Goal: Task Accomplishment & Management: Use online tool/utility

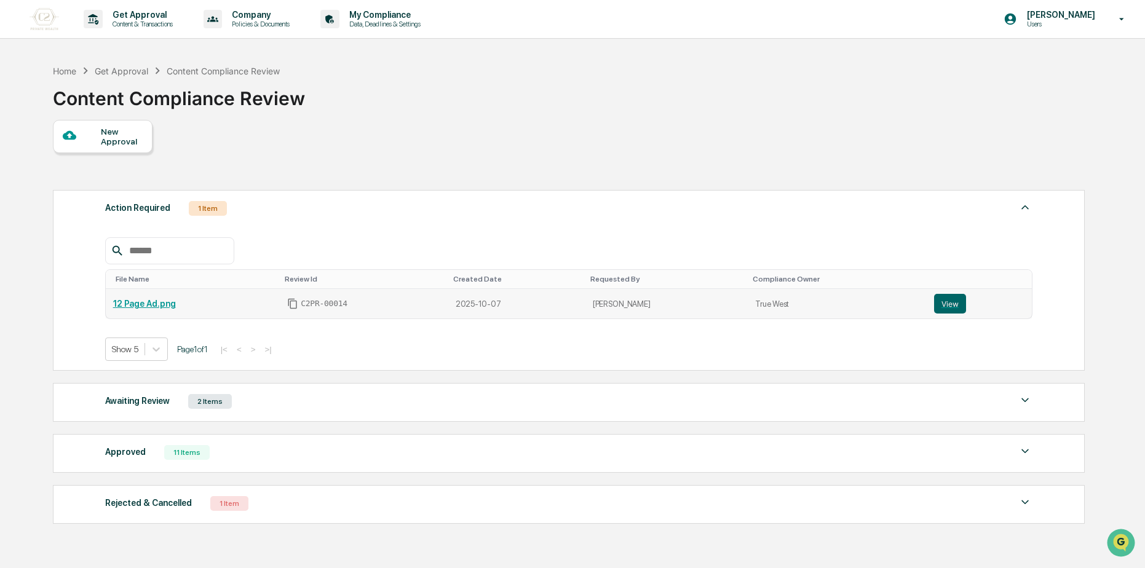
click at [148, 307] on link "12 Page Ad.png" at bounding box center [144, 304] width 63 height 10
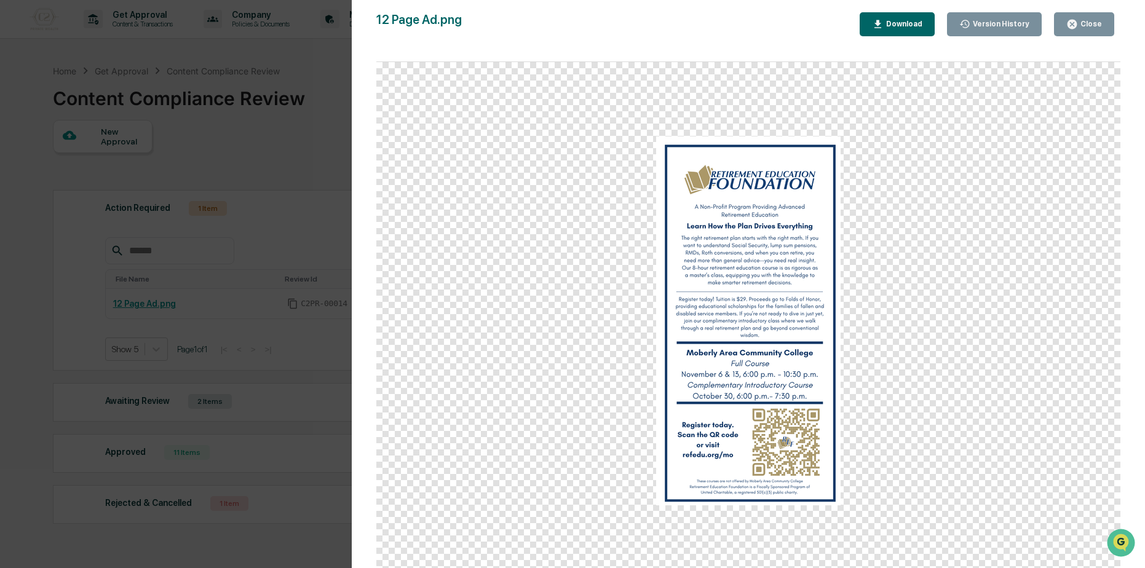
click at [278, 183] on div "Version History 10/07/2025, 06:24 PM Reagan Jones 12 Page Ad.png Close Version …" at bounding box center [572, 284] width 1145 height 568
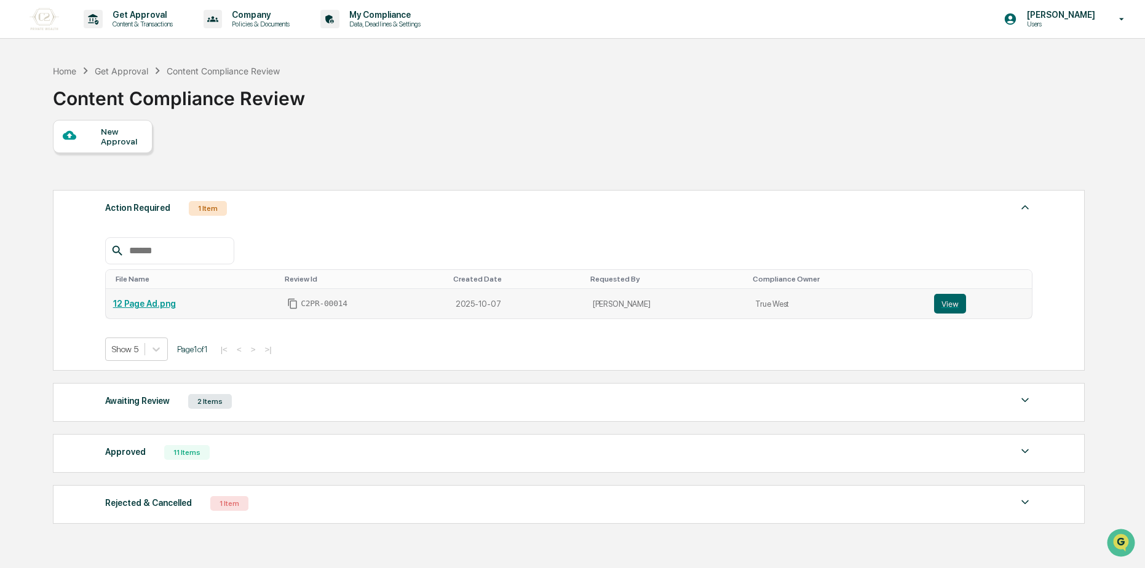
click at [475, 303] on td "2025-10-07" at bounding box center [516, 304] width 137 height 30
click at [953, 300] on button "View" at bounding box center [950, 304] width 32 height 20
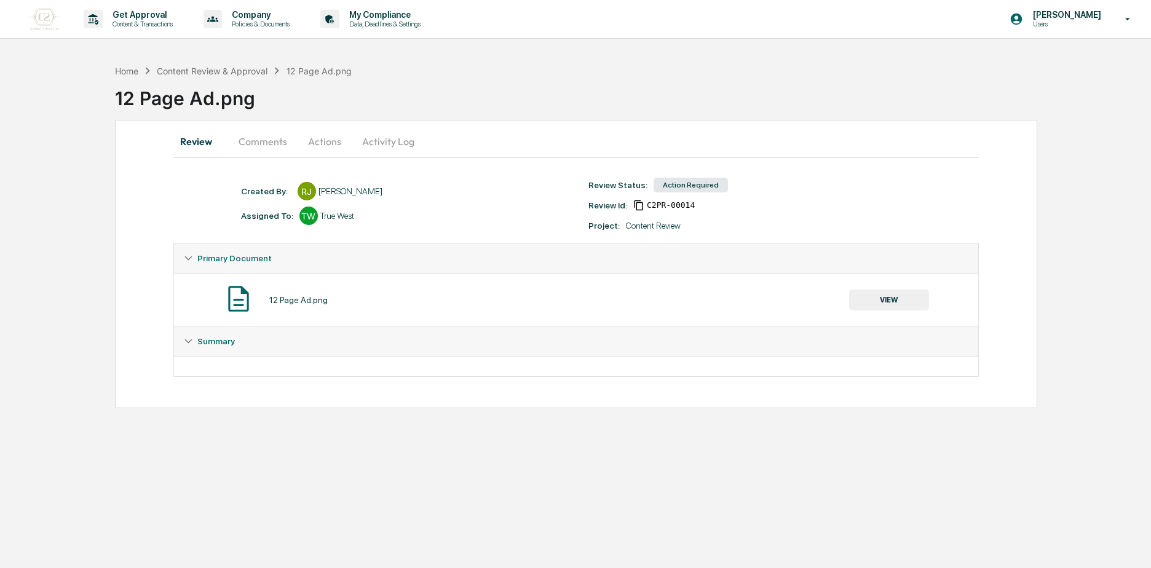
click at [254, 137] on button "Comments" at bounding box center [263, 142] width 68 height 30
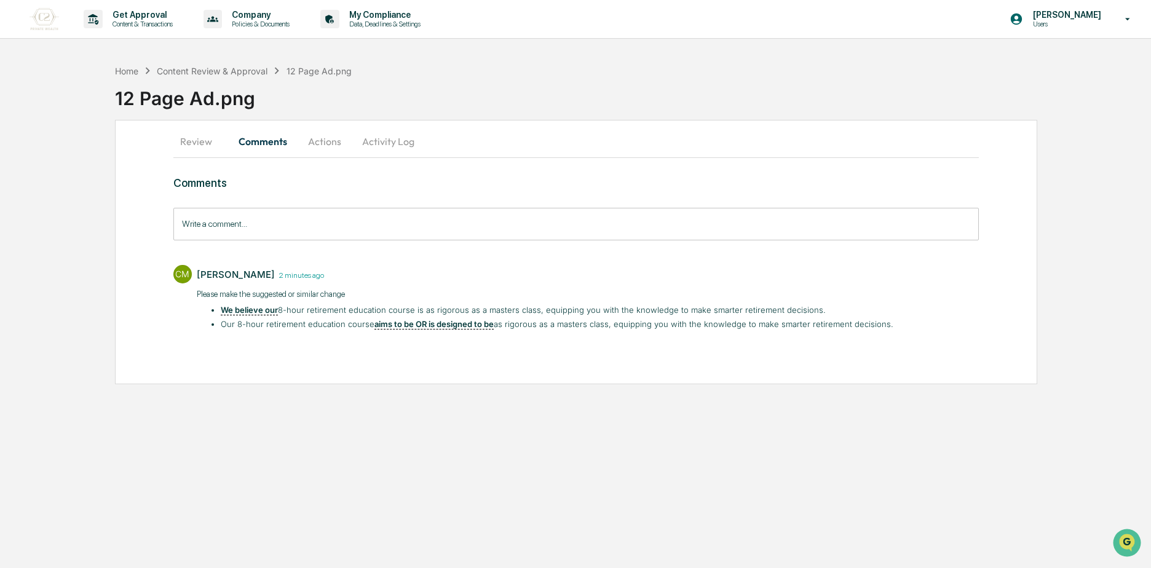
drag, startPoint x: 223, startPoint y: 309, endPoint x: 892, endPoint y: 338, distance: 670.4
click at [892, 338] on div "Comments Write a comment... Write a comment... CM [PERSON_NAME] 2 minutes ago P…" at bounding box center [576, 277] width 806 height 201
drag, startPoint x: 892, startPoint y: 338, endPoint x: 651, endPoint y: 337, distance: 241.1
click at [651, 337] on div "Comments Write a comment... Write a comment... CM [PERSON_NAME] 2 minutes ago P…" at bounding box center [576, 277] width 806 height 201
click at [311, 142] on button "Actions" at bounding box center [324, 142] width 55 height 30
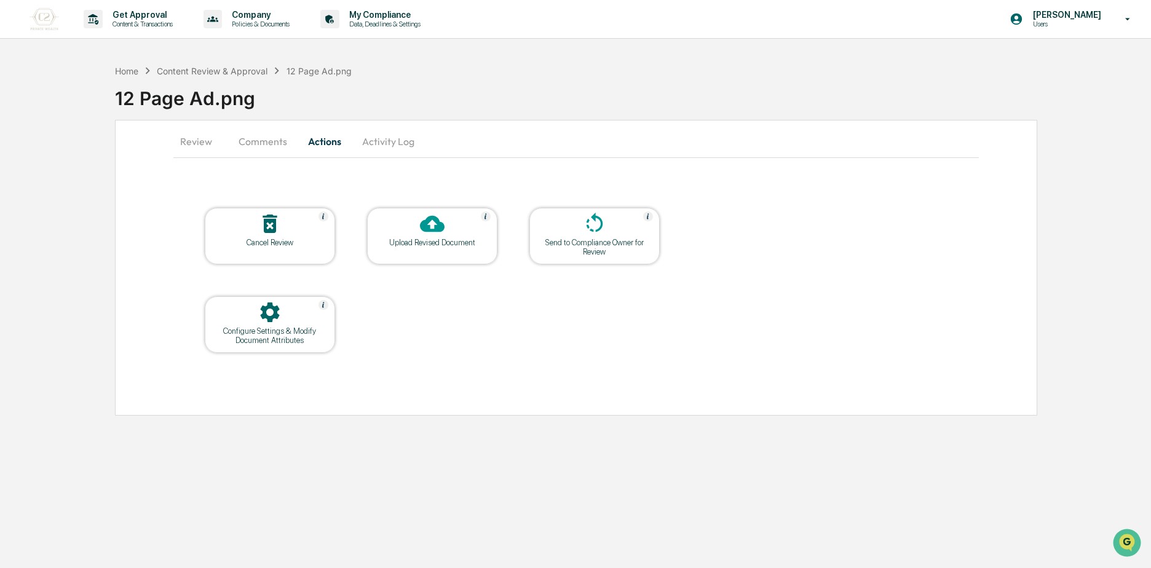
click at [435, 230] on icon at bounding box center [432, 224] width 25 height 17
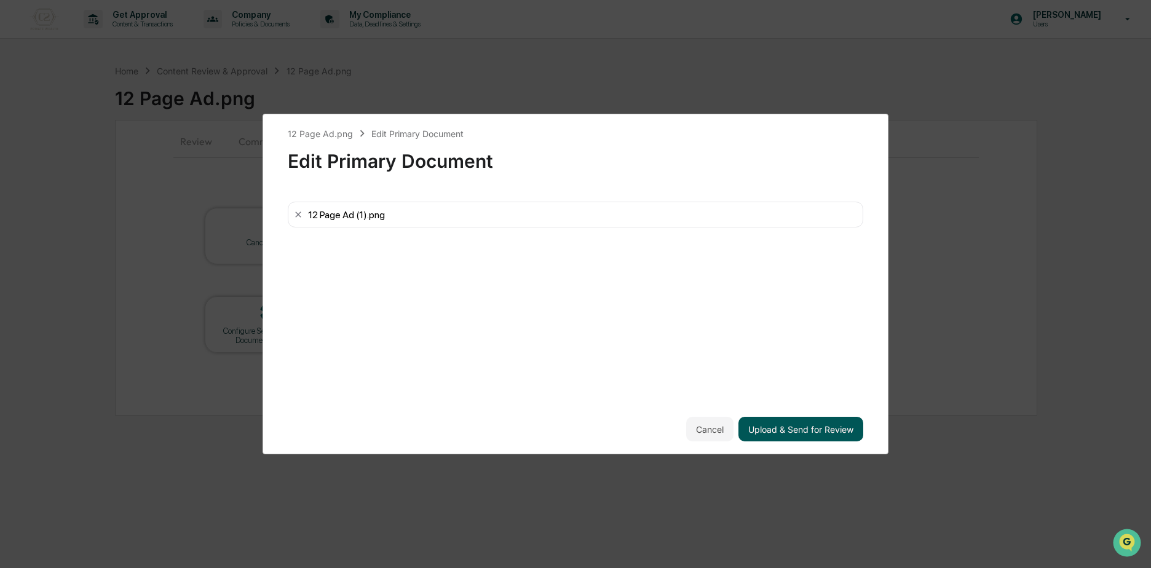
click at [801, 424] on button "Upload & Send for Review" at bounding box center [801, 429] width 125 height 25
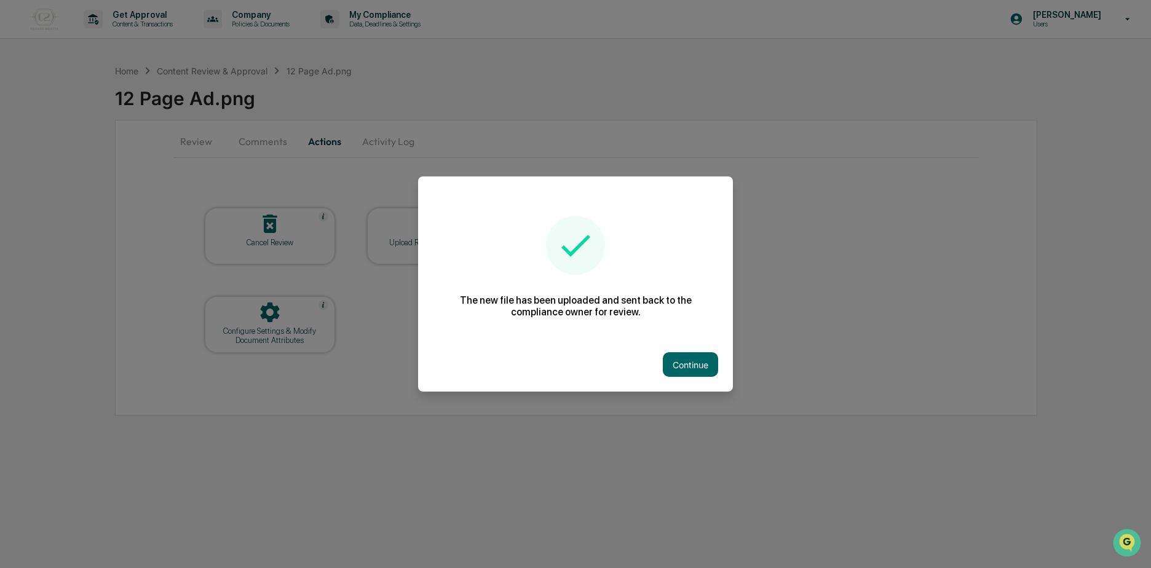
click at [324, 168] on div at bounding box center [575, 284] width 1151 height 568
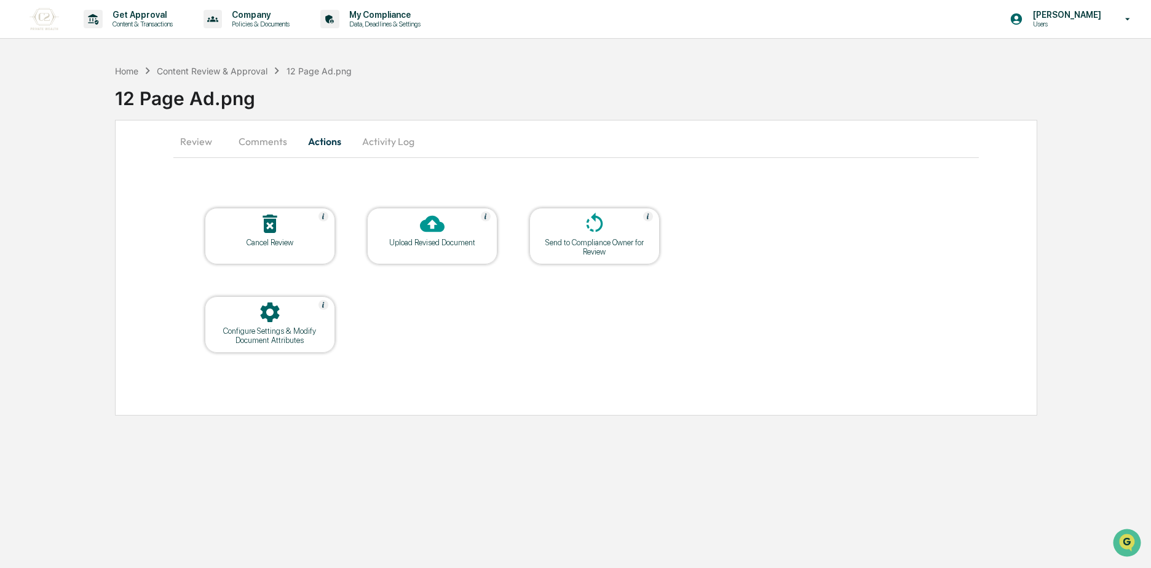
click at [180, 64] on div "Home Content Review & Approval 12 Page Ad.png" at bounding box center [233, 71] width 237 height 14
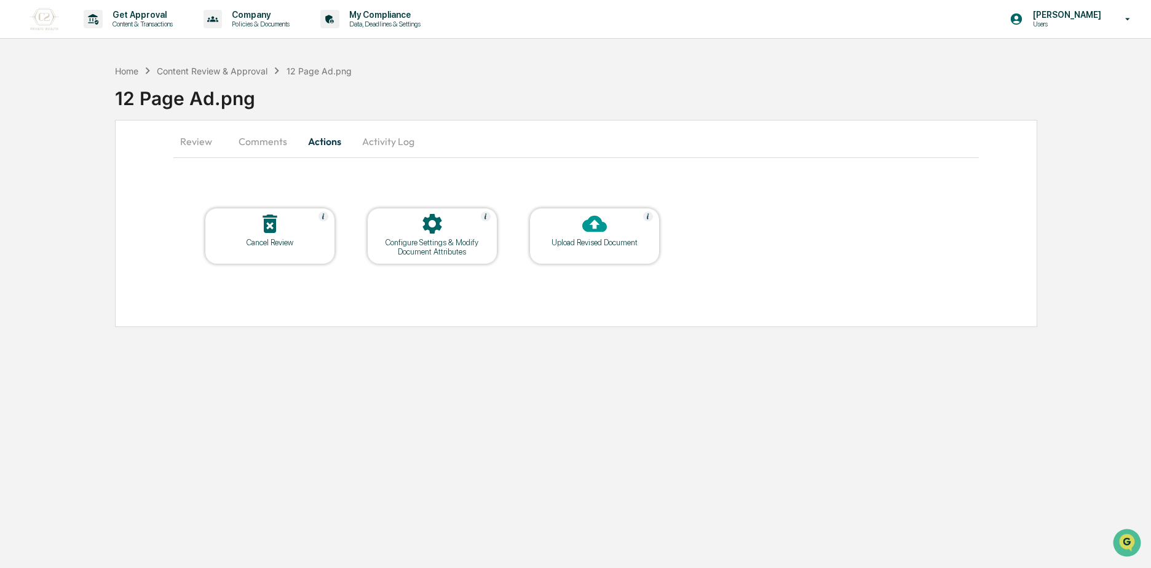
click at [200, 77] on div "Home Content Review & Approval 12 Page Ad.png" at bounding box center [233, 71] width 237 height 14
click at [200, 69] on div "Content Review & Approval" at bounding box center [212, 71] width 111 height 10
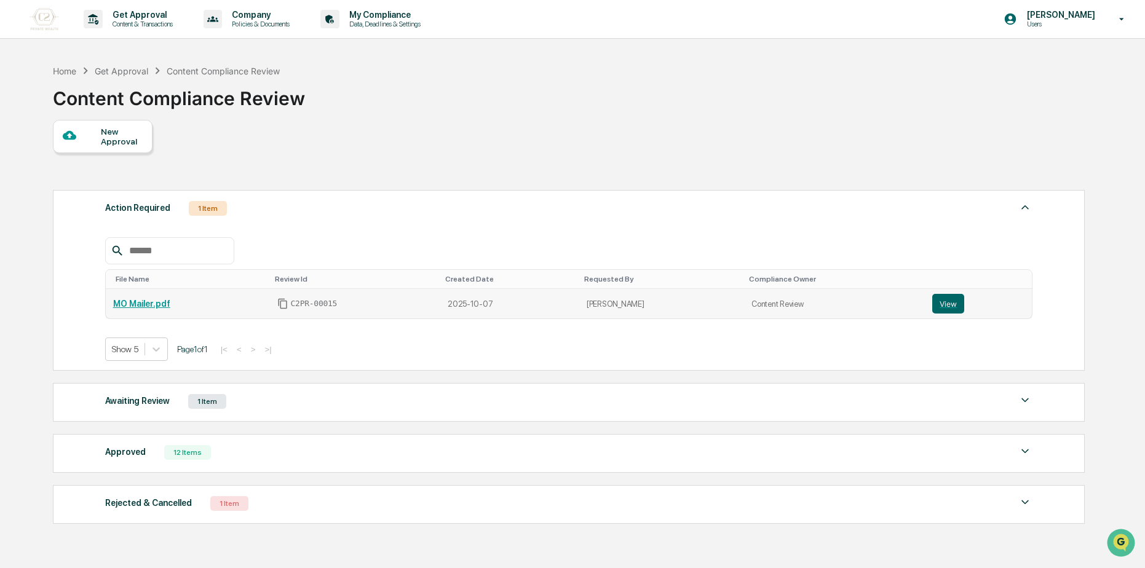
click at [150, 304] on link "MO Mailer.pdf" at bounding box center [141, 304] width 57 height 10
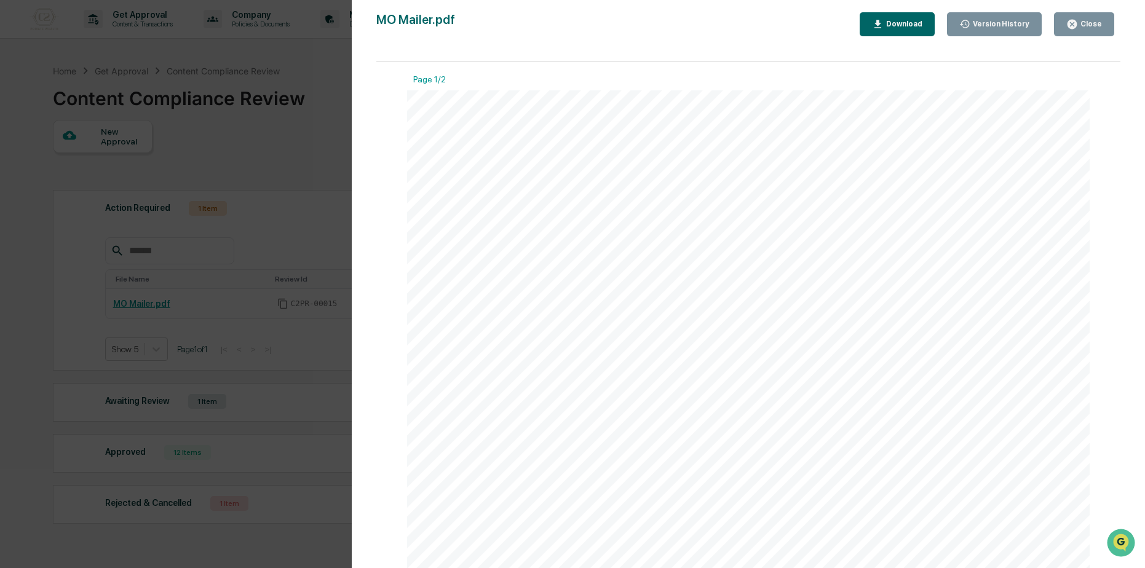
click at [191, 190] on div "Version History [DATE] 09:06 PM [PERSON_NAME] MO Mailer.pdf Close Version Histo…" at bounding box center [572, 284] width 1145 height 568
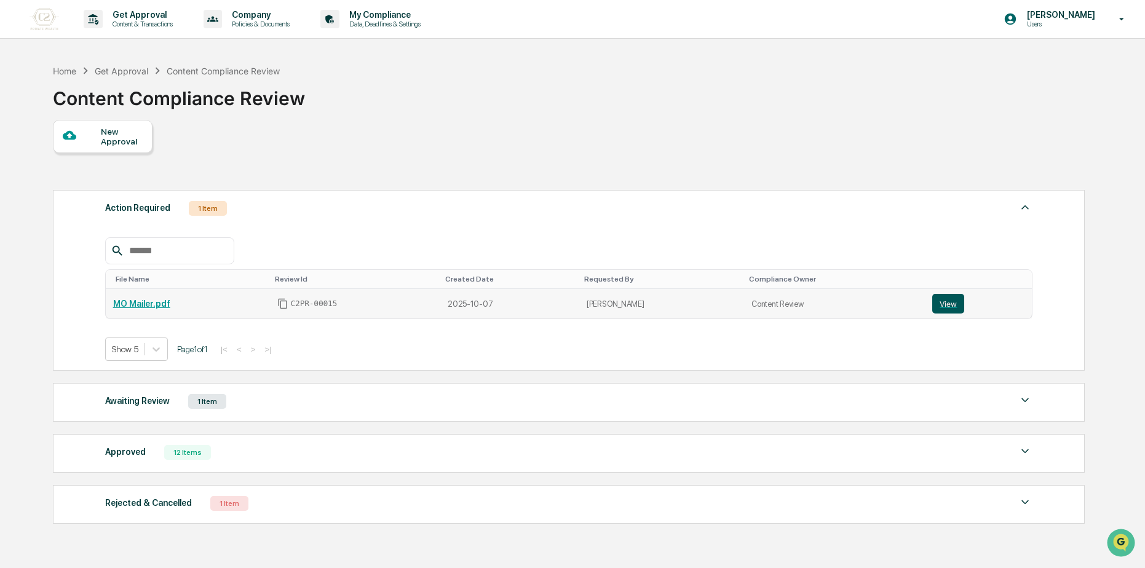
click at [955, 303] on button "View" at bounding box center [948, 304] width 32 height 20
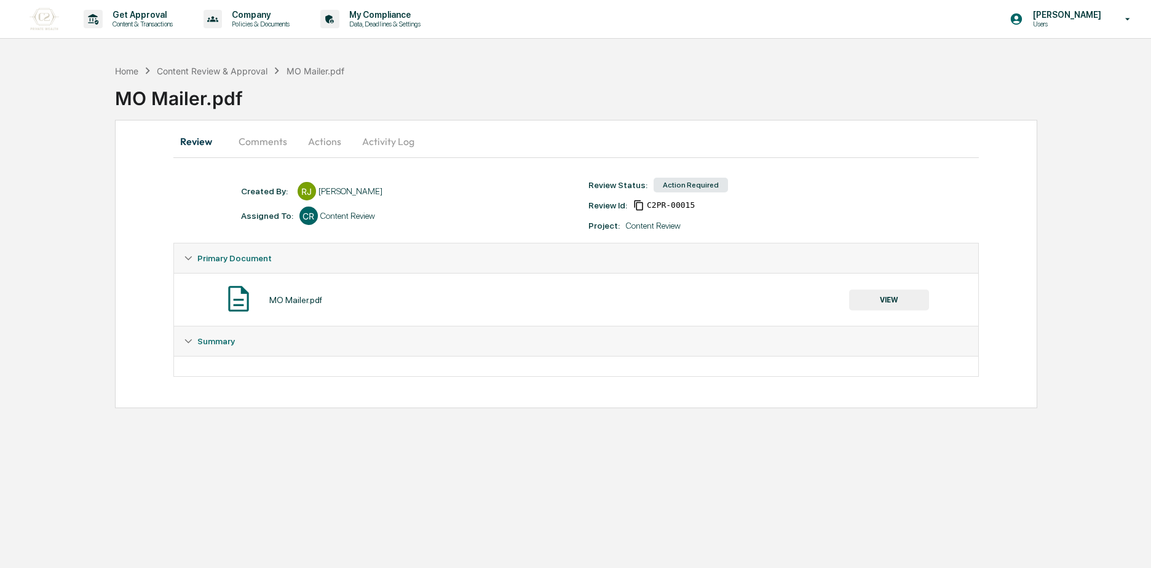
click at [325, 143] on button "Actions" at bounding box center [324, 142] width 55 height 30
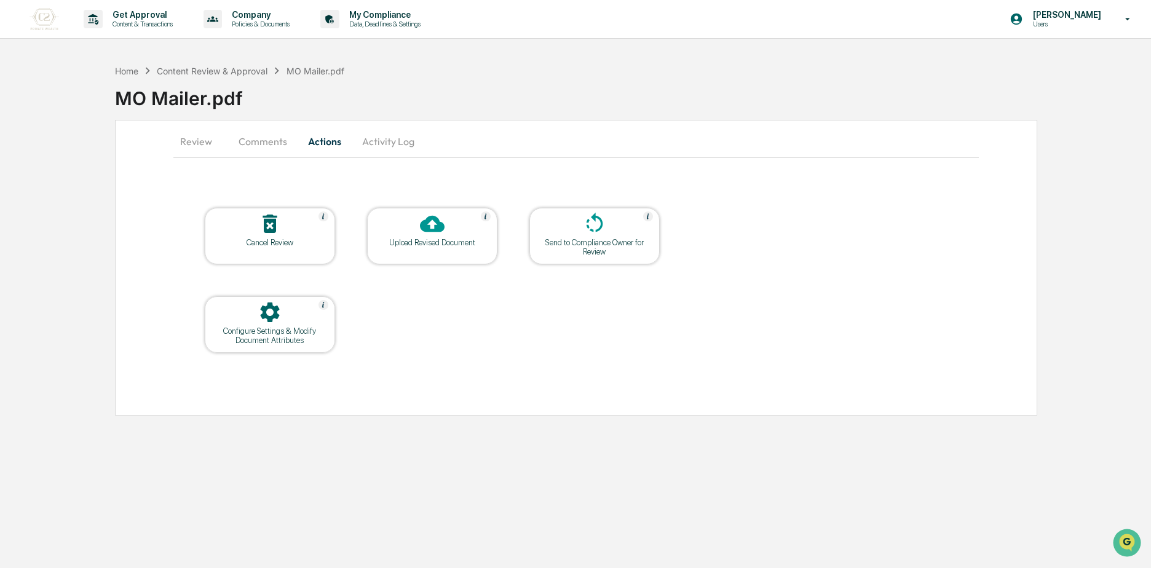
click at [273, 147] on button "Comments" at bounding box center [263, 142] width 68 height 30
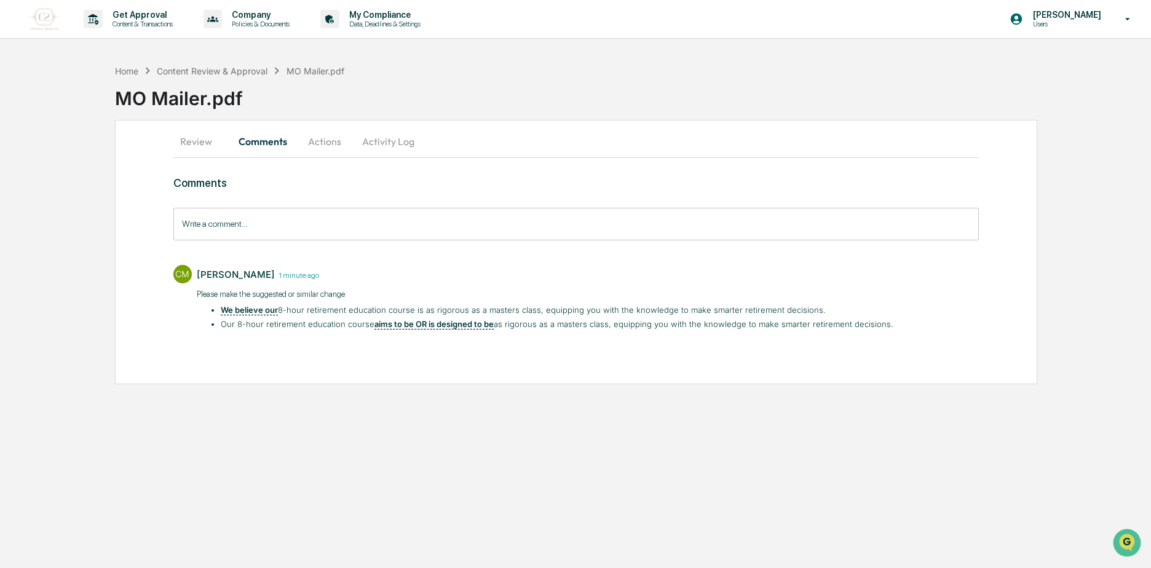
click at [202, 146] on button "Review" at bounding box center [200, 142] width 55 height 30
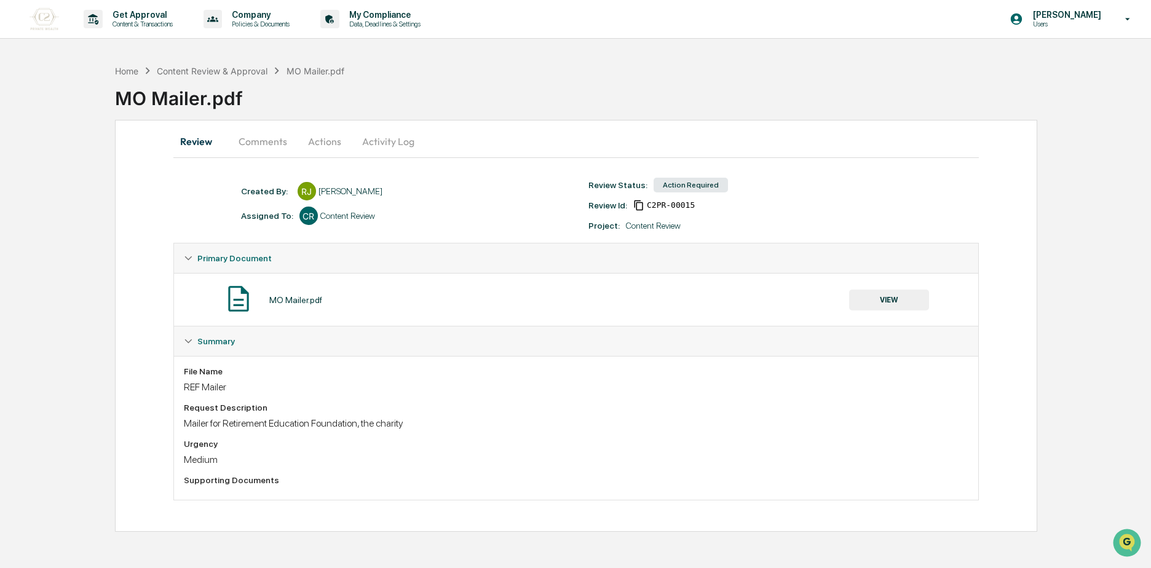
click at [251, 138] on button "Comments" at bounding box center [263, 142] width 68 height 30
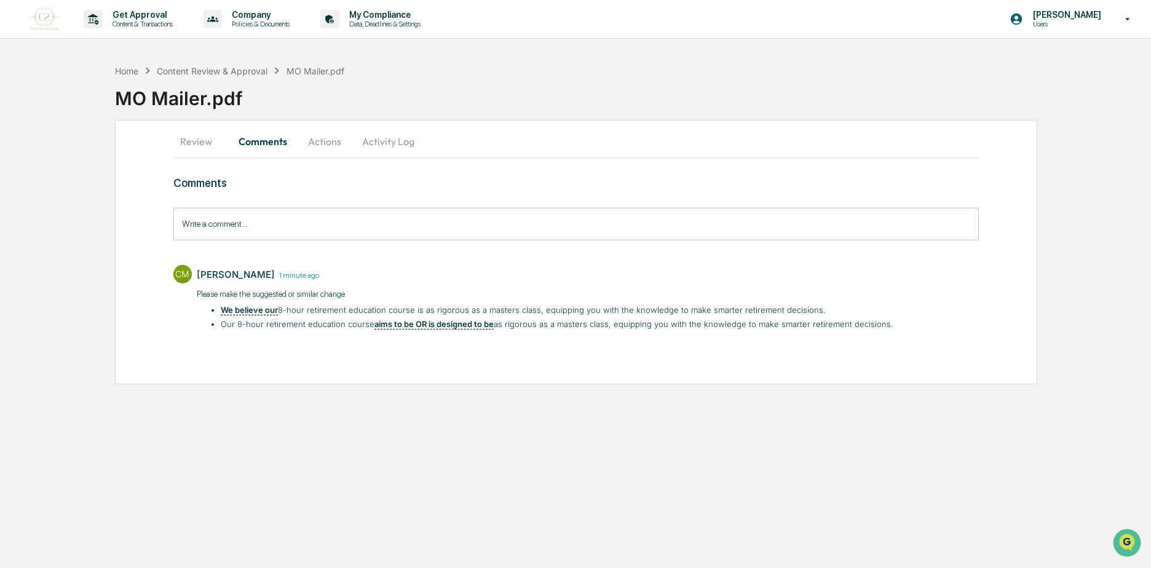
click at [218, 144] on button "Review" at bounding box center [200, 142] width 55 height 30
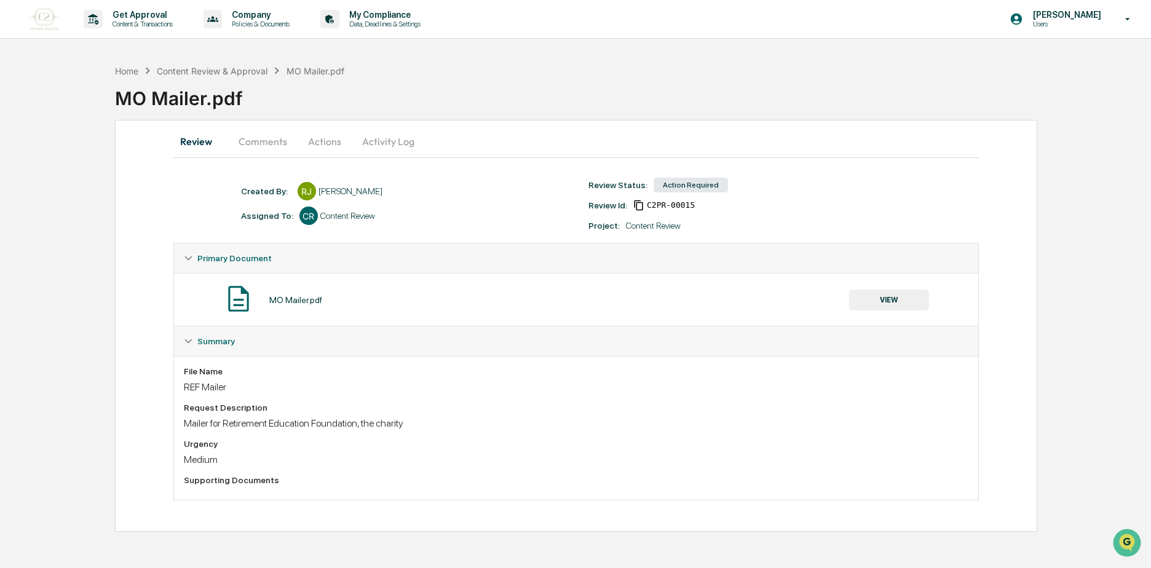
click at [270, 145] on button "Comments" at bounding box center [263, 142] width 68 height 30
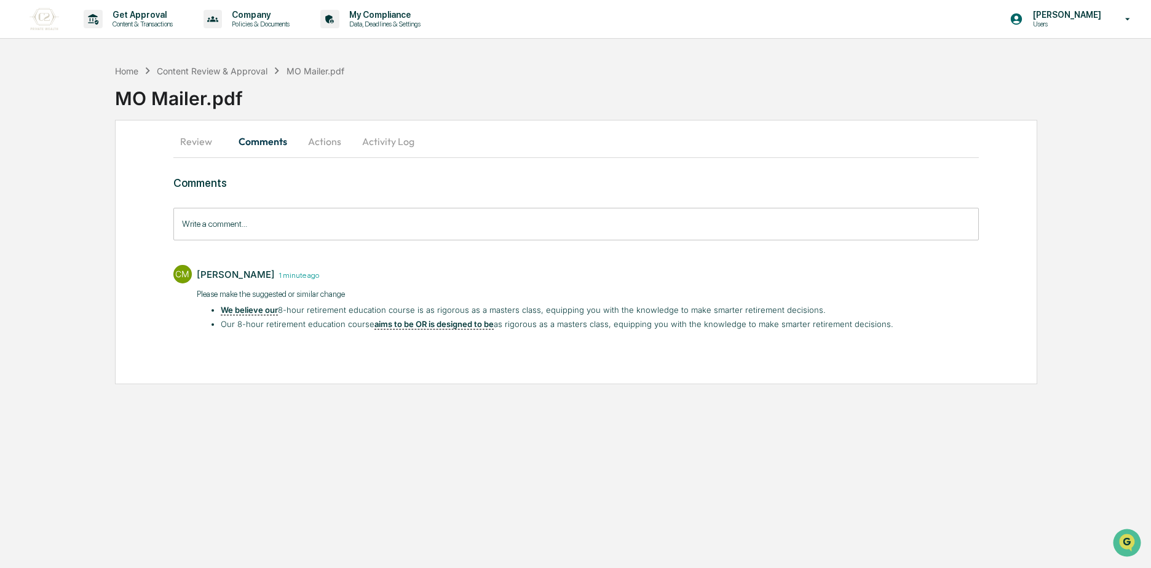
click at [217, 138] on button "Review" at bounding box center [200, 142] width 55 height 30
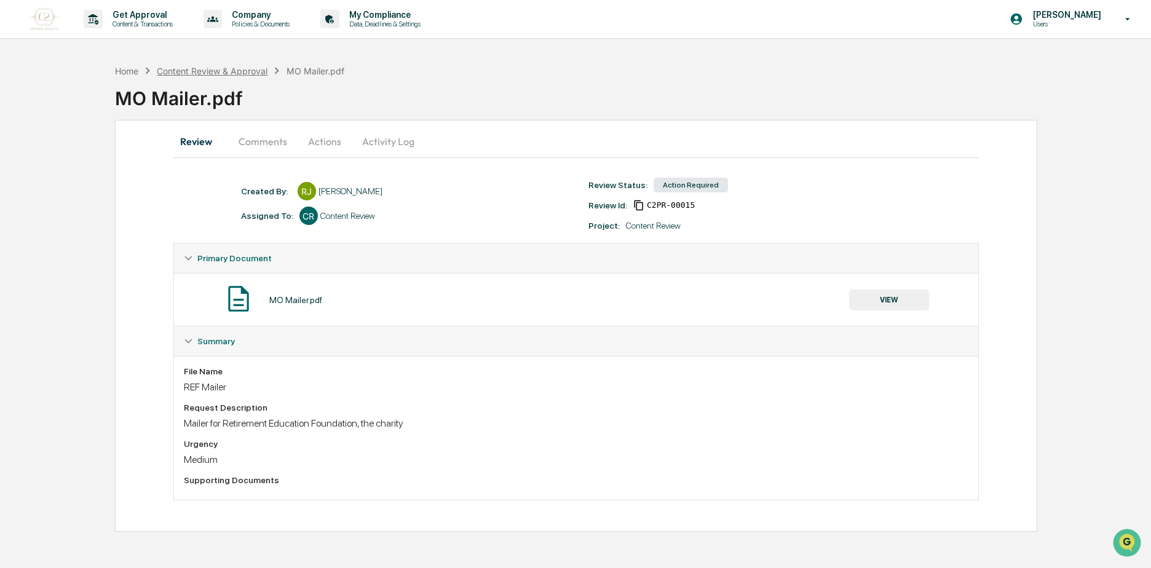
click at [214, 66] on div "Content Review & Approval" at bounding box center [212, 71] width 111 height 10
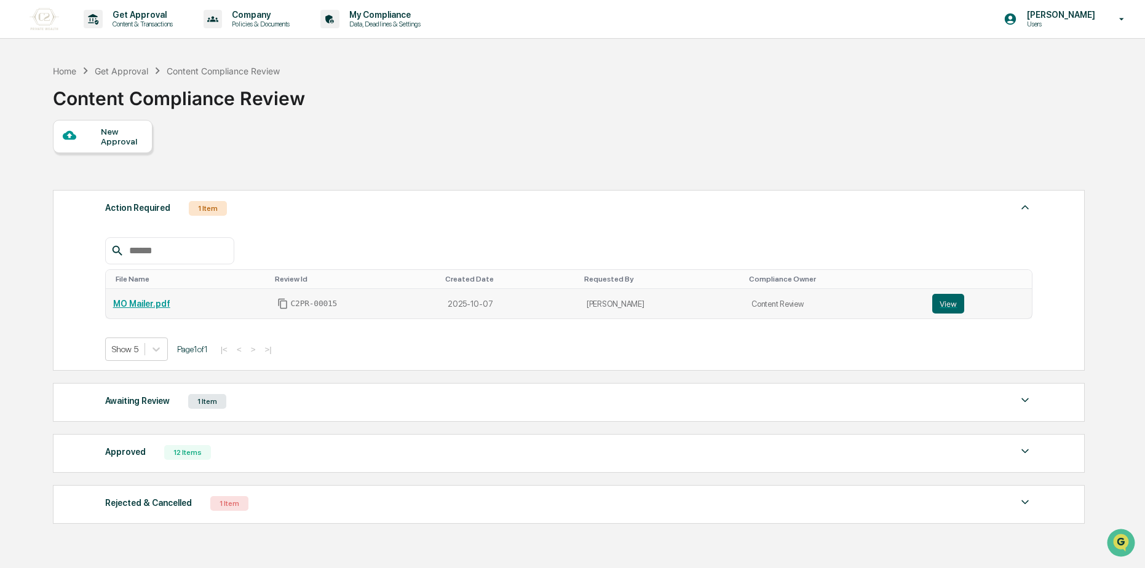
click at [140, 311] on td "MO Mailer.pdf" at bounding box center [188, 304] width 164 height 30
click at [183, 407] on div "Awaiting Review 1 Item" at bounding box center [568, 401] width 927 height 17
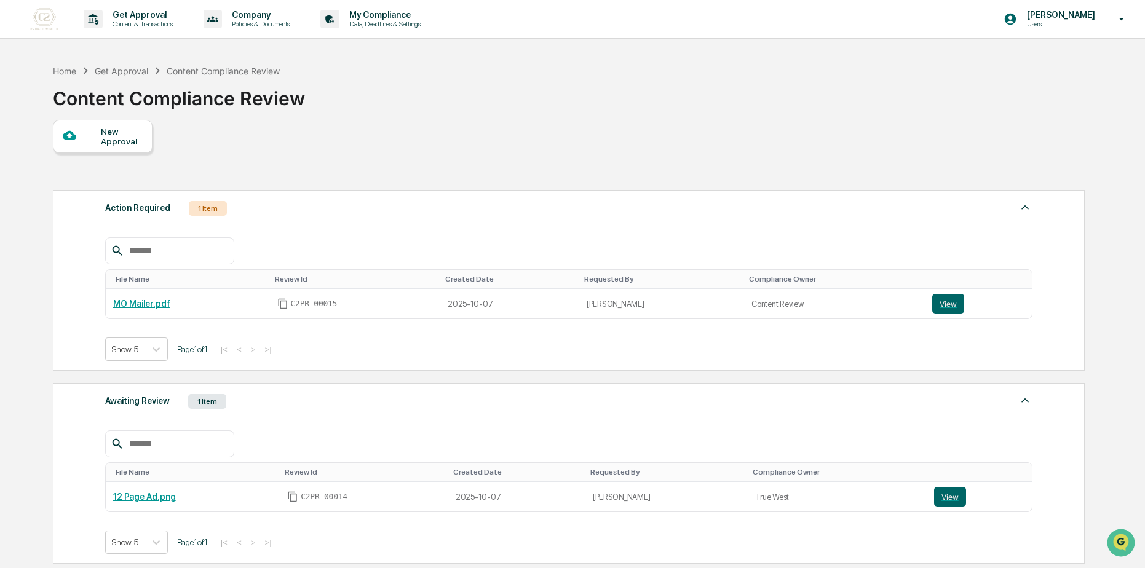
click at [183, 407] on div "Awaiting Review 1 Item" at bounding box center [568, 401] width 927 height 17
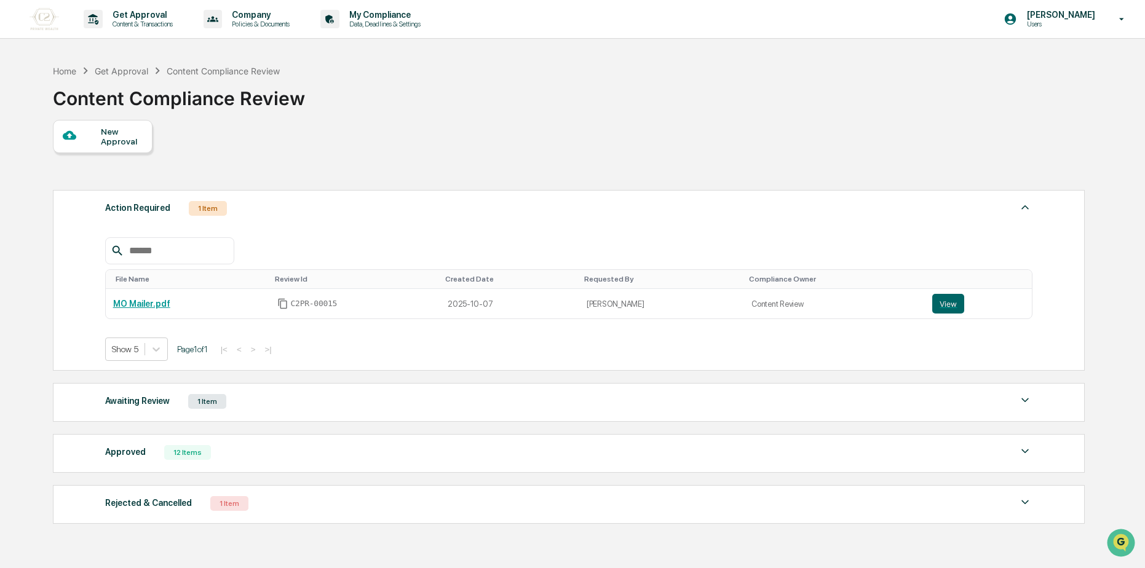
click at [183, 407] on div "Awaiting Review 1 Item" at bounding box center [568, 401] width 927 height 17
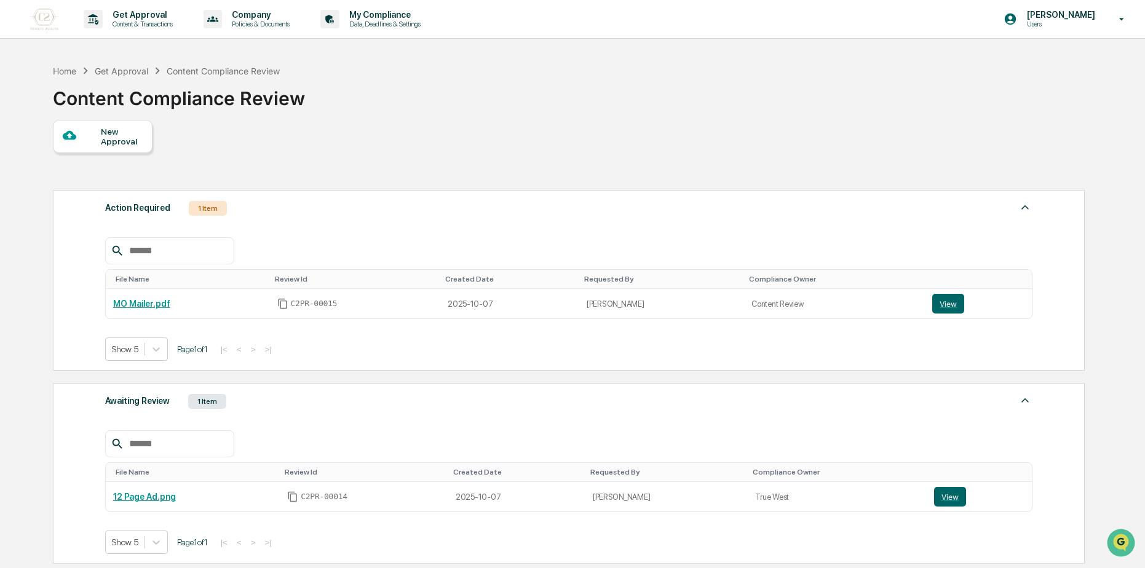
click at [183, 407] on div "Awaiting Review 1 Item" at bounding box center [568, 401] width 927 height 17
